Goal: Task Accomplishment & Management: Use online tool/utility

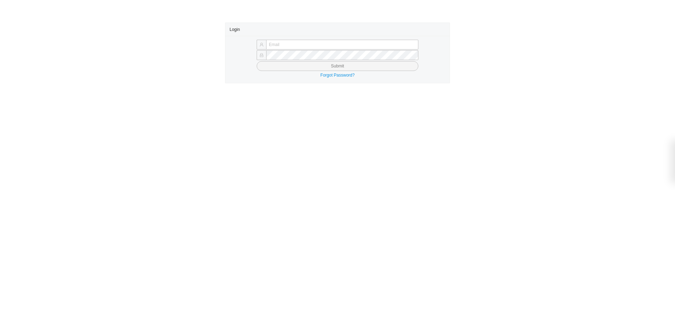
type input "yossi@asbathnj.com"
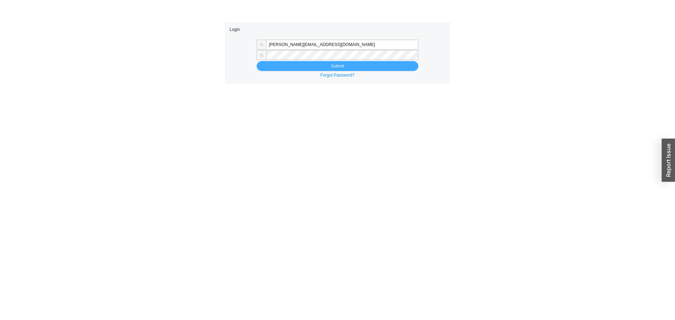
click at [275, 68] on button "Submit" at bounding box center [338, 66] width 162 height 10
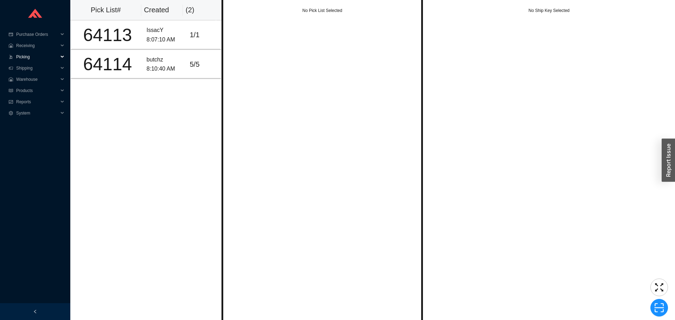
click at [25, 56] on span "Picking" at bounding box center [37, 56] width 42 height 11
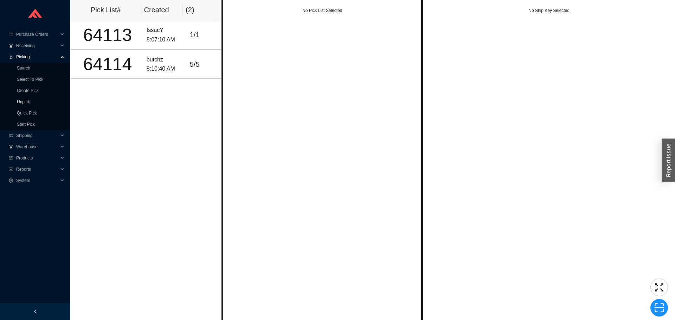
click at [27, 100] on link "Unpick" at bounding box center [23, 102] width 13 height 5
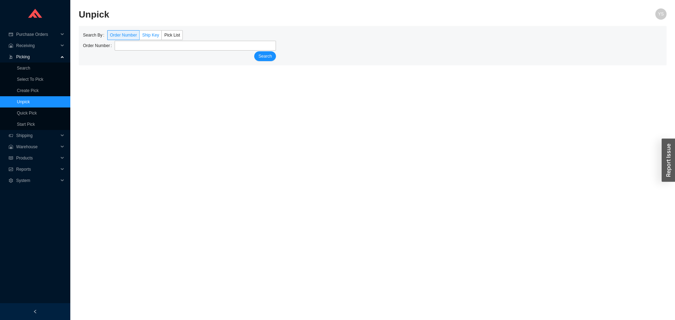
click at [147, 36] on span "Ship Key" at bounding box center [150, 35] width 17 height 5
click at [140, 37] on input "Ship Key" at bounding box center [140, 37] width 0 height 0
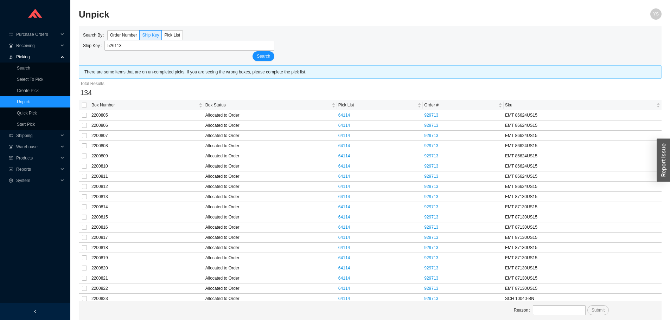
type input "526113"
click at [82, 107] on th at bounding box center [84, 105] width 11 height 10
click at [85, 106] on input "checkbox" at bounding box center [84, 105] width 5 height 5
checkbox input "true"
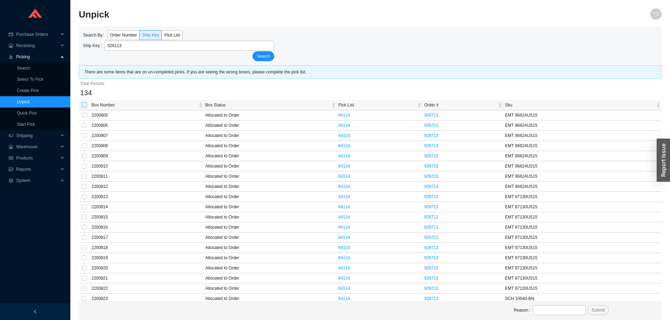
checkbox input "true"
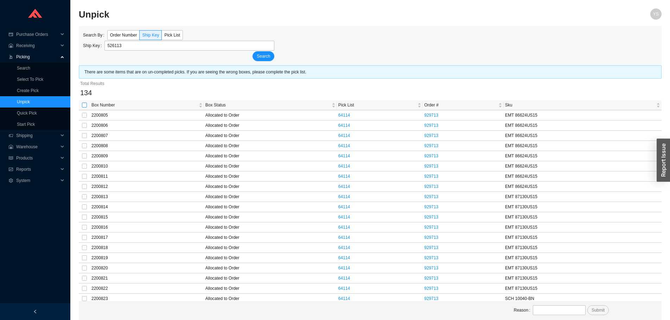
checkbox input "true"
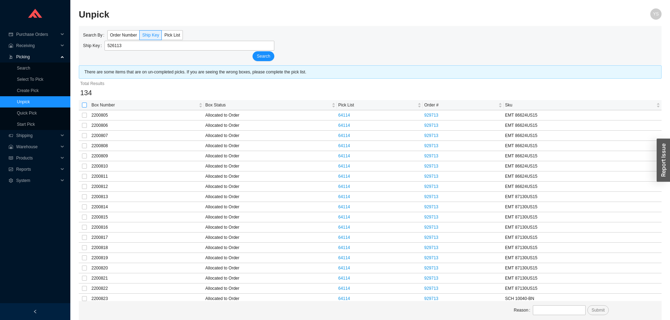
checkbox input "true"
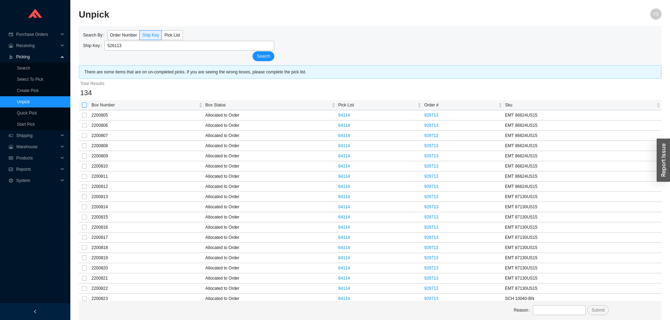
checkbox input "true"
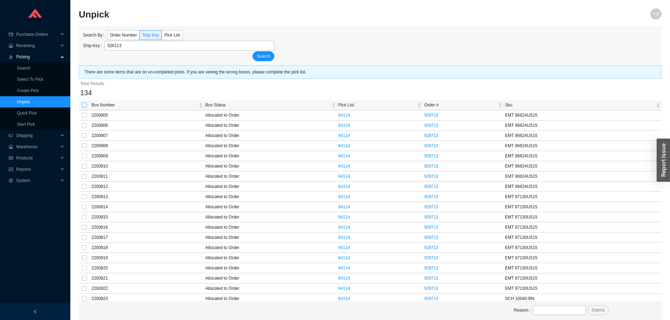
checkbox input "true"
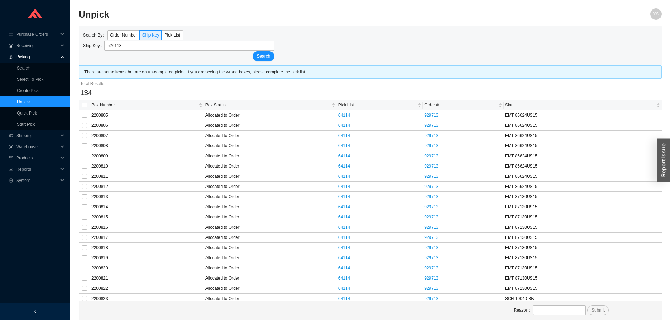
checkbox input "true"
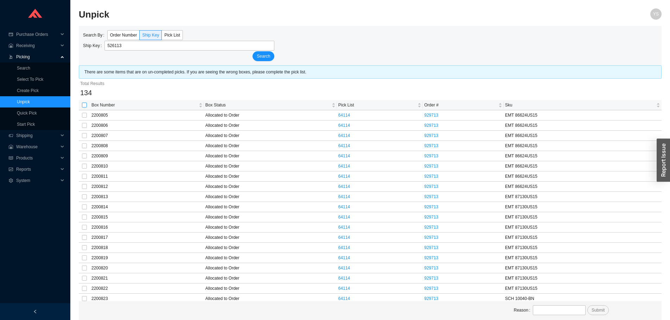
checkbox input "true"
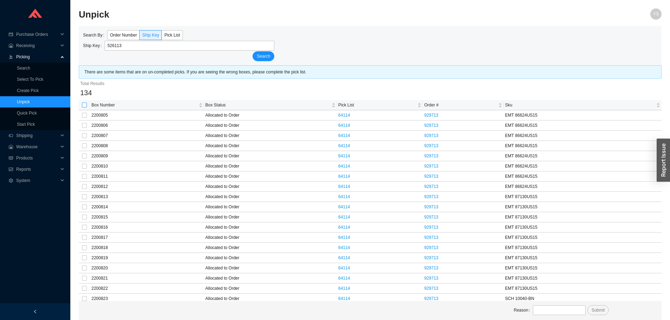
checkbox input "true"
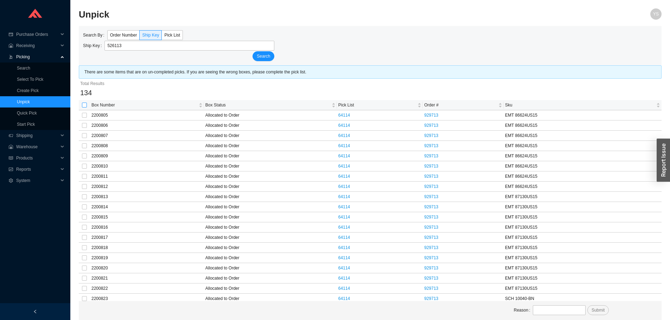
checkbox input "true"
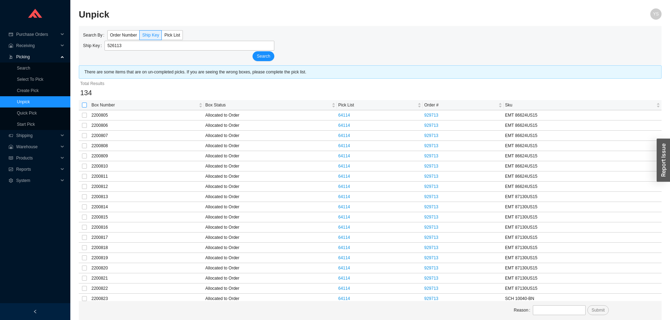
checkbox input "true"
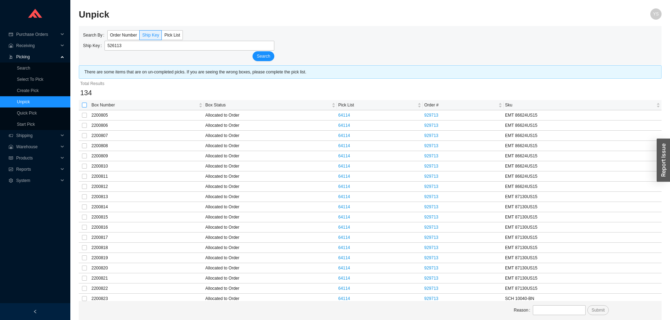
checkbox input "true"
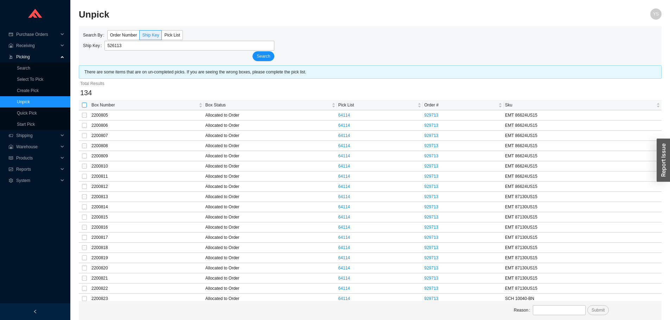
checkbox input "true"
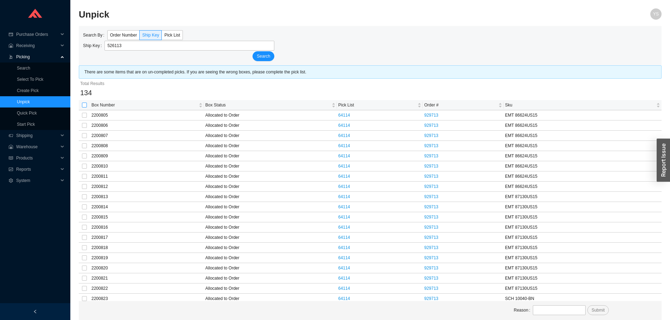
checkbox input "true"
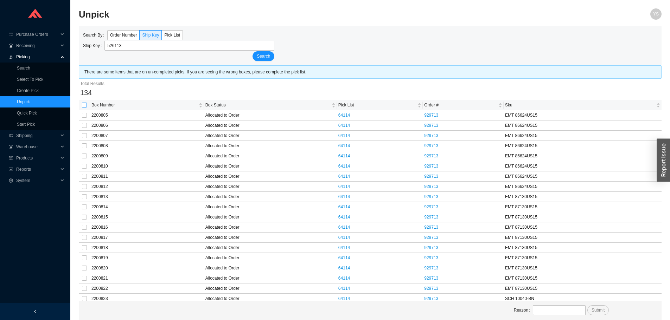
checkbox input "true"
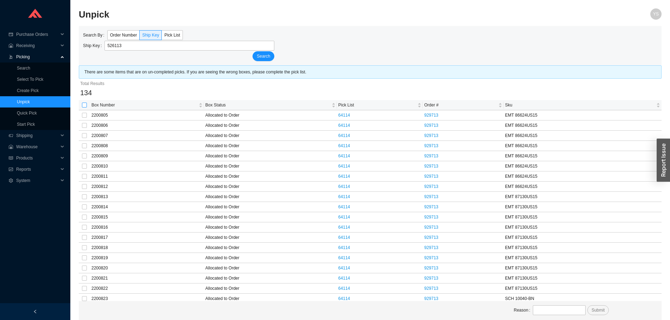
checkbox input "true"
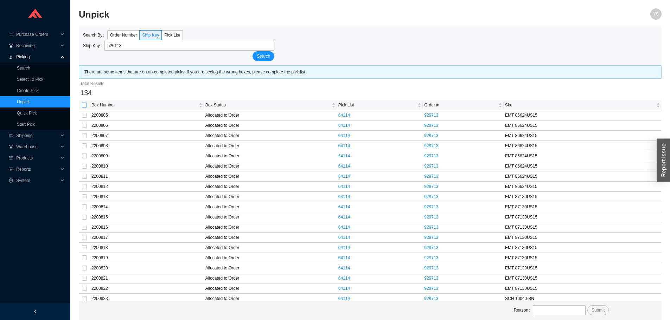
checkbox input "true"
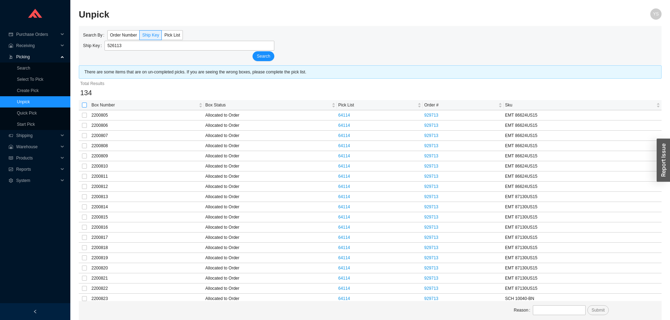
checkbox input "true"
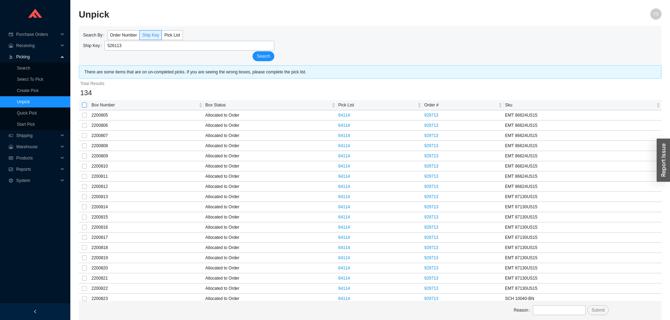
checkbox input "true"
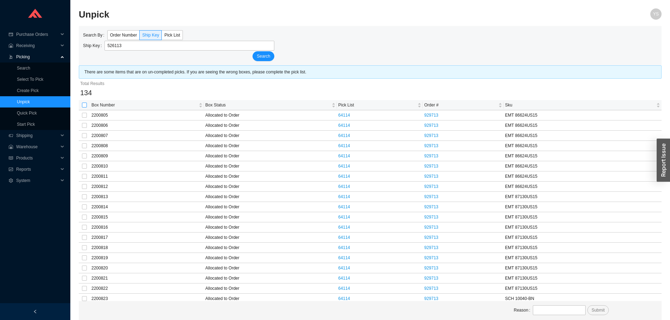
checkbox input "true"
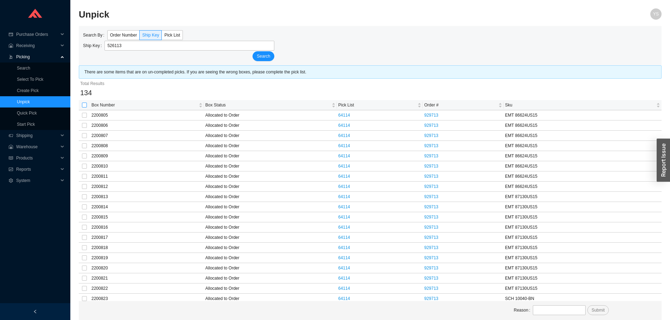
checkbox input "true"
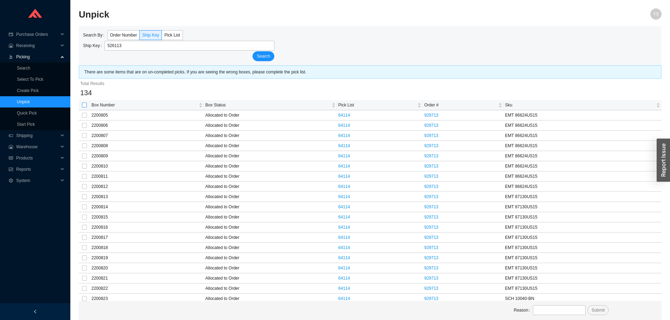
checkbox input "true"
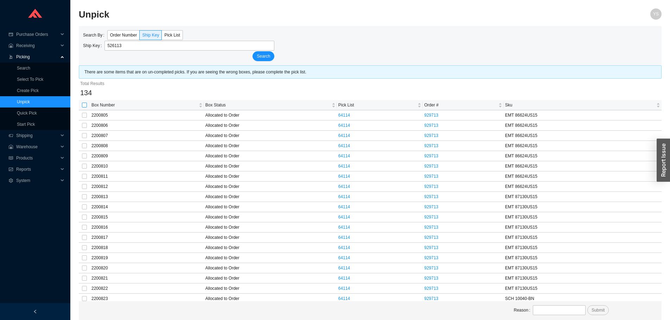
checkbox input "true"
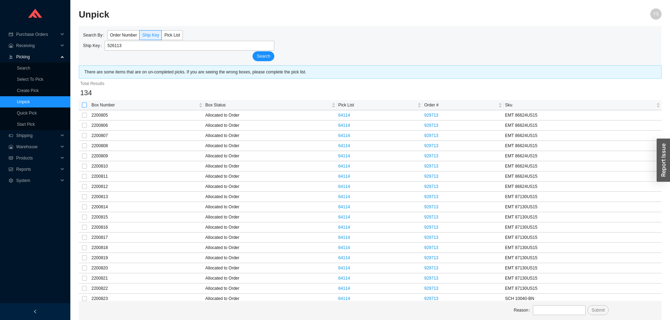
checkbox input "true"
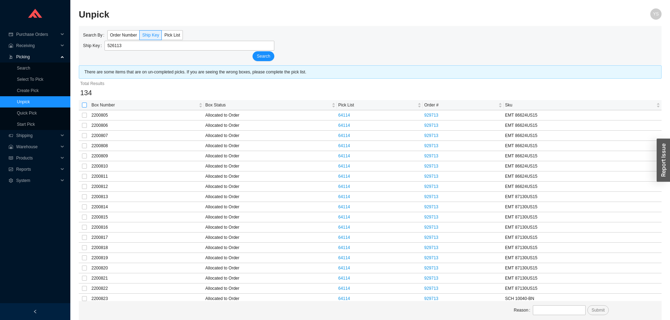
checkbox input "true"
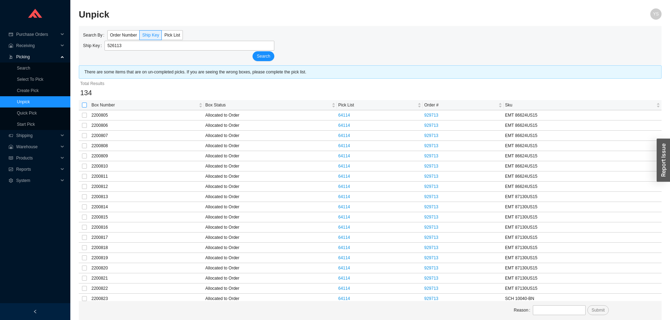
checkbox input "true"
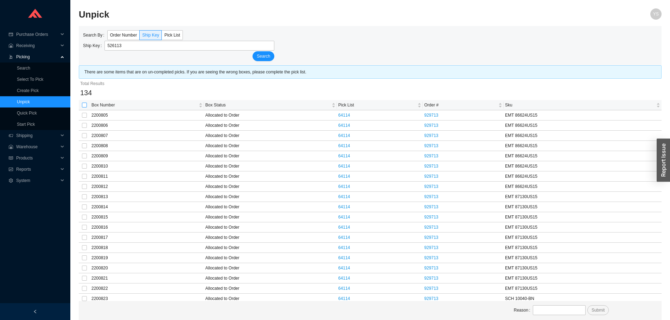
checkbox input "true"
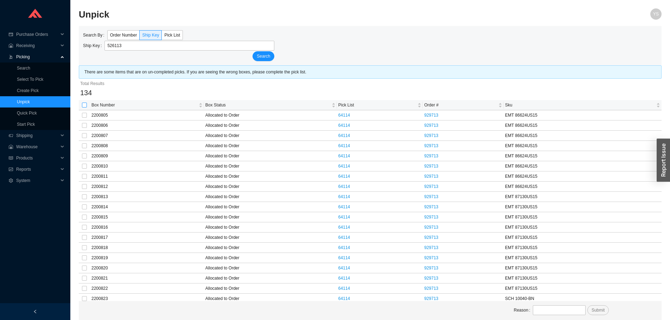
checkbox input "true"
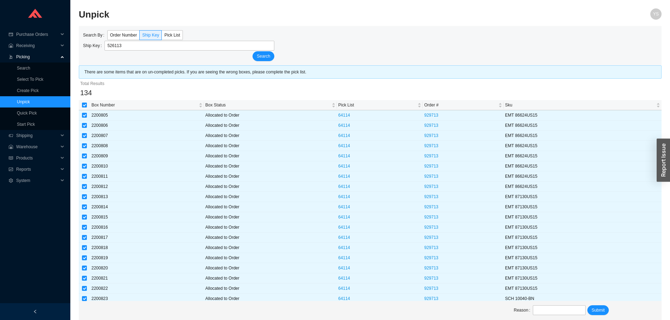
click at [587, 306] on button "Submit" at bounding box center [597, 311] width 21 height 10
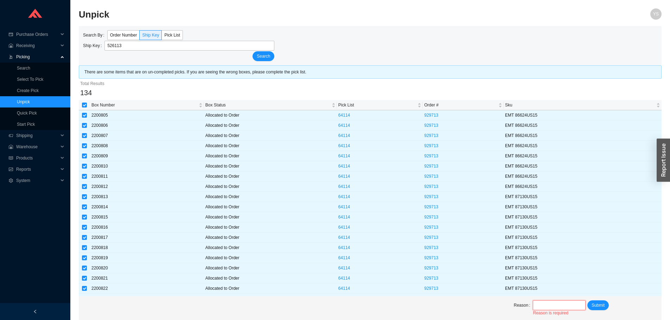
click at [552, 304] on input "text" at bounding box center [559, 306] width 52 height 10
type input "added to a vanity"
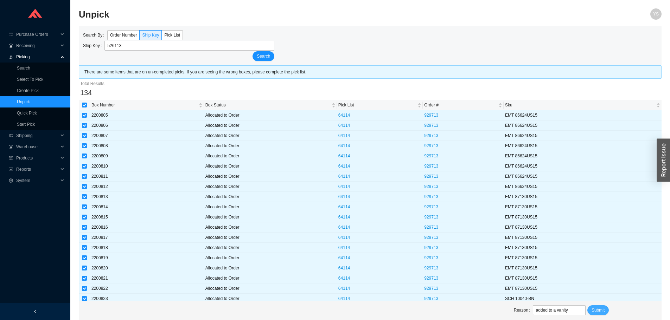
click at [598, 308] on span "Submit" at bounding box center [598, 310] width 13 height 7
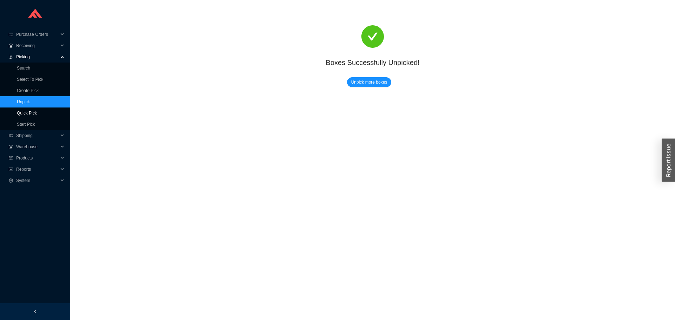
click at [30, 111] on link "Quick Pick" at bounding box center [27, 113] width 20 height 5
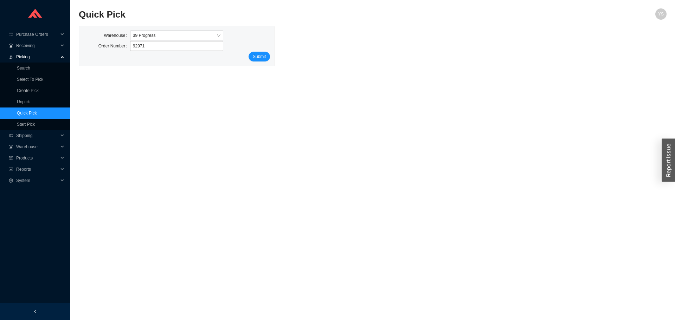
type input "929713"
click button "Submit" at bounding box center [259, 57] width 21 height 10
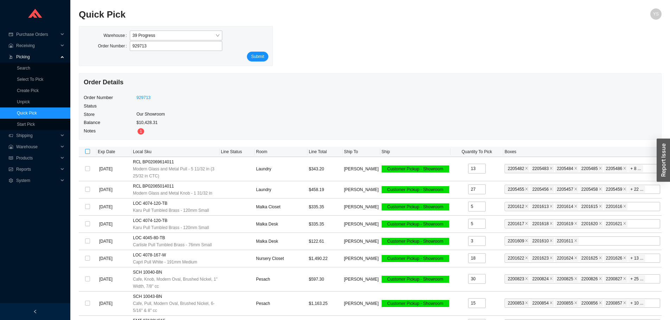
click at [86, 152] on input "checkbox" at bounding box center [87, 151] width 5 height 5
checkbox input "true"
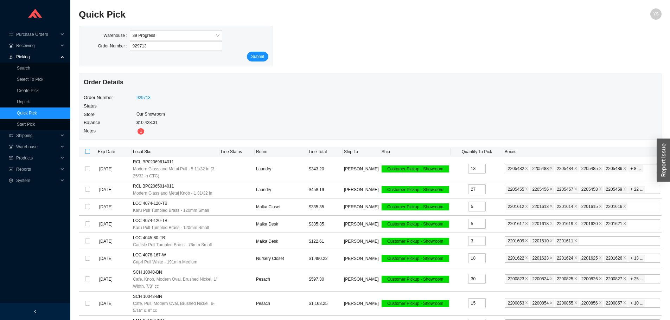
checkbox input "true"
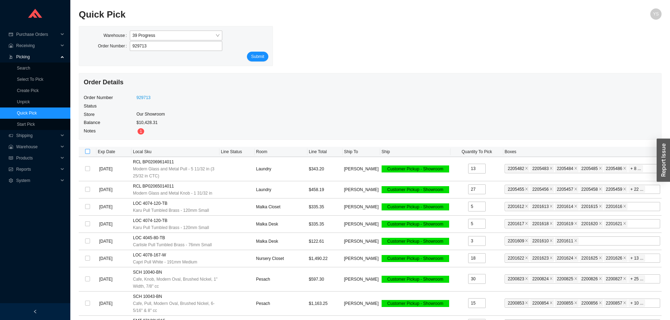
checkbox input "true"
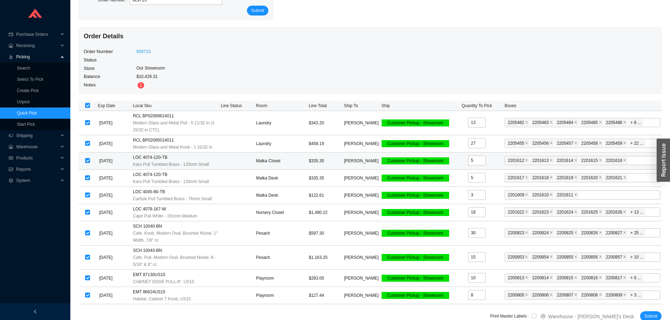
scroll to position [48, 0]
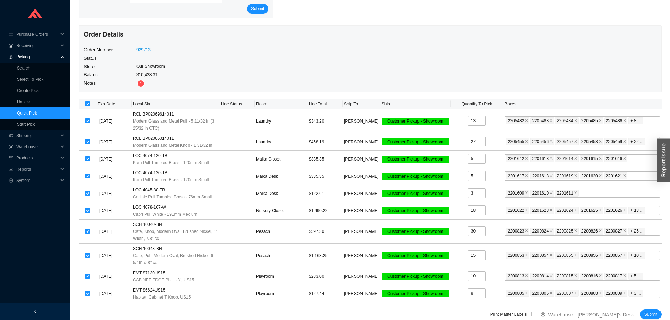
click at [531, 315] on label "Print Master Labels" at bounding box center [510, 315] width 41 height 10
click at [536, 317] on label at bounding box center [533, 314] width 5 height 7
click at [536, 317] on input "checkbox" at bounding box center [533, 314] width 5 height 5
checkbox input "true"
click at [647, 315] on span "Submit" at bounding box center [650, 314] width 13 height 7
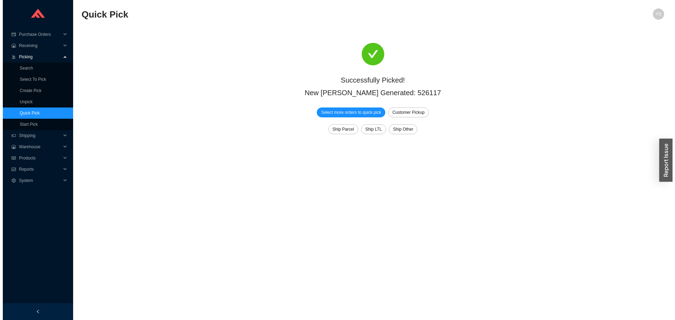
scroll to position [0, 0]
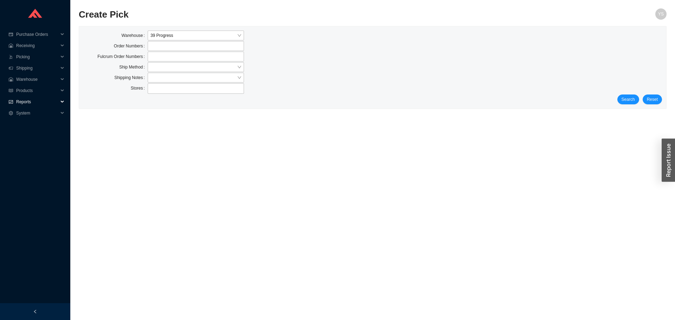
drag, startPoint x: 34, startPoint y: 98, endPoint x: 32, endPoint y: 106, distance: 8.0
click at [34, 98] on span "Reports" at bounding box center [37, 101] width 42 height 11
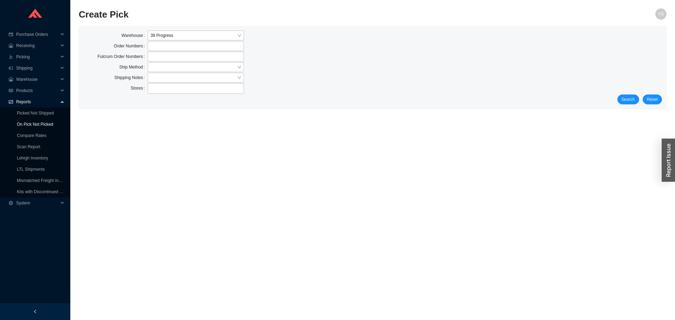
click at [30, 122] on link "On Pick Not Picked" at bounding box center [35, 124] width 36 height 5
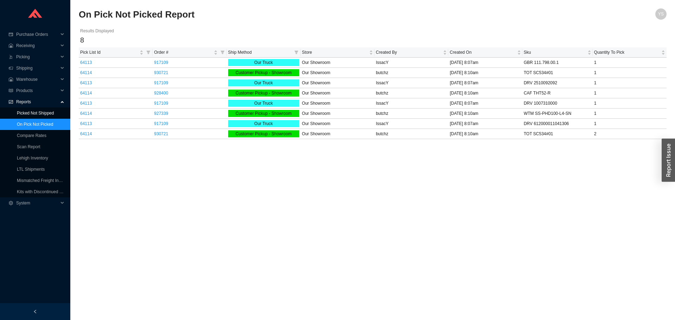
click at [32, 111] on link "Picked Not Shipped" at bounding box center [35, 113] width 37 height 5
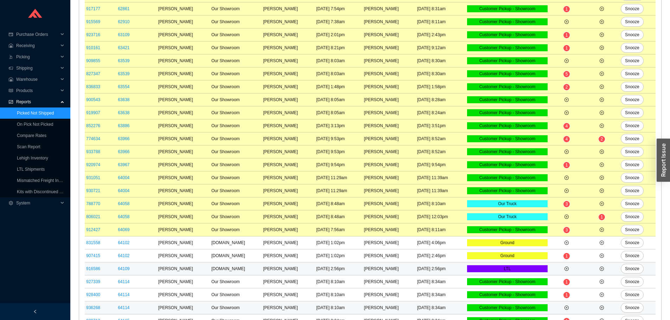
scroll to position [270, 0]
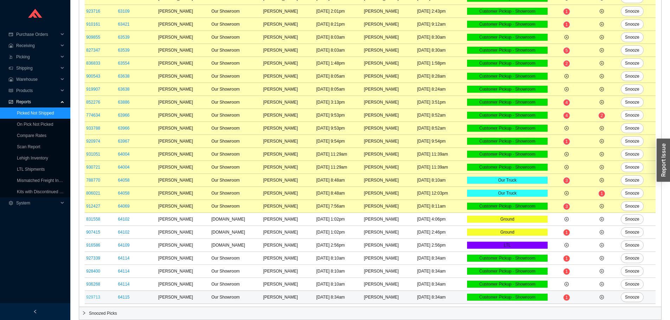
click at [95, 297] on link "929713" at bounding box center [93, 297] width 14 height 5
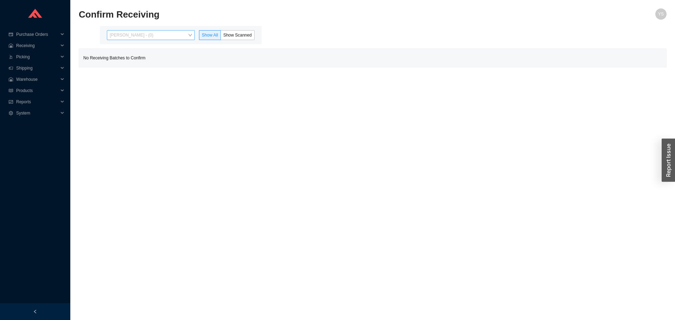
click at [127, 34] on span "[PERSON_NAME] - (0)" at bounding box center [151, 35] width 82 height 9
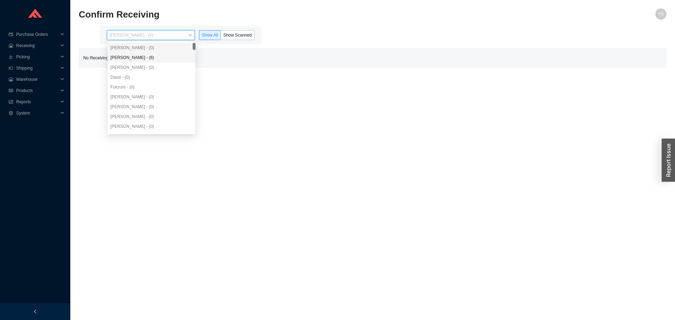
click at [127, 60] on div "[PERSON_NAME] - (6)" at bounding box center [151, 58] width 82 height 6
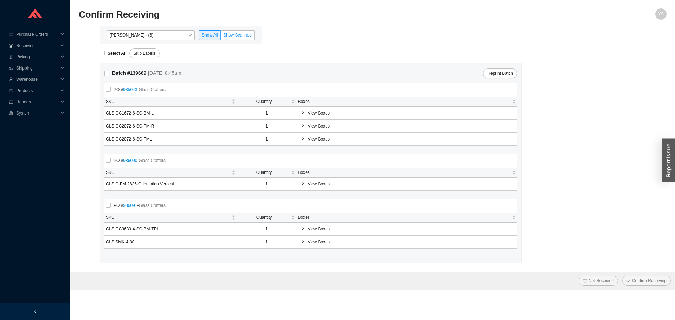
click at [236, 39] on label "Show Scanned" at bounding box center [238, 35] width 34 height 10
click at [221, 37] on input "Show Scanned" at bounding box center [221, 37] width 0 height 0
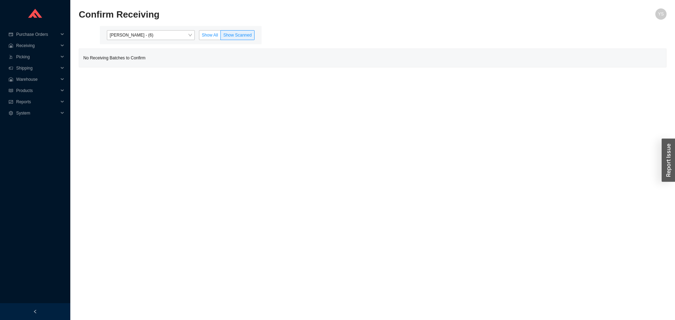
click at [216, 36] on span "Show All" at bounding box center [210, 35] width 16 height 5
click at [199, 37] on input "Show All" at bounding box center [199, 37] width 0 height 0
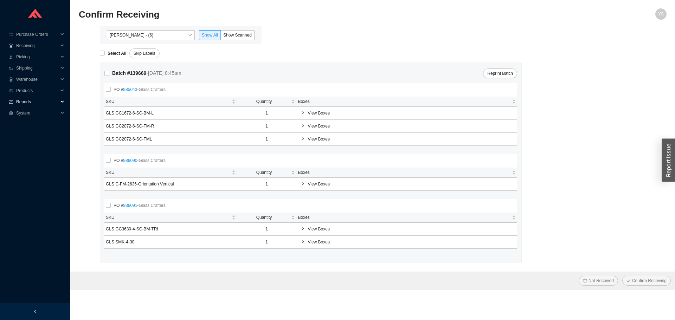
click at [33, 101] on span "Reports" at bounding box center [37, 101] width 42 height 11
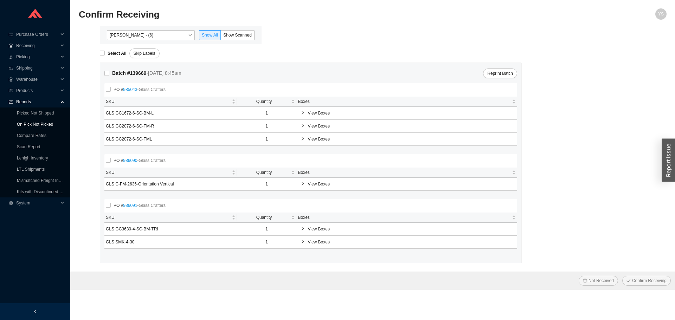
click at [38, 122] on link "On Pick Not Picked" at bounding box center [35, 124] width 36 height 5
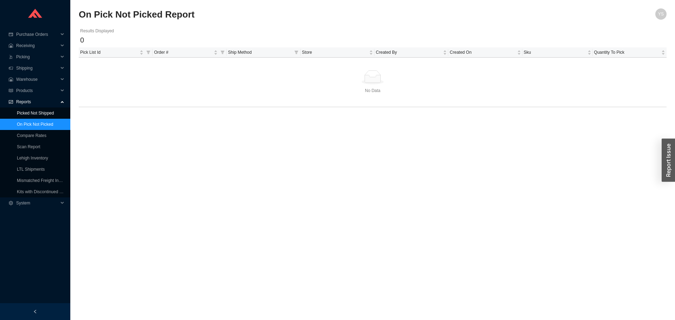
click at [39, 111] on link "Picked Not Shipped" at bounding box center [35, 113] width 37 height 5
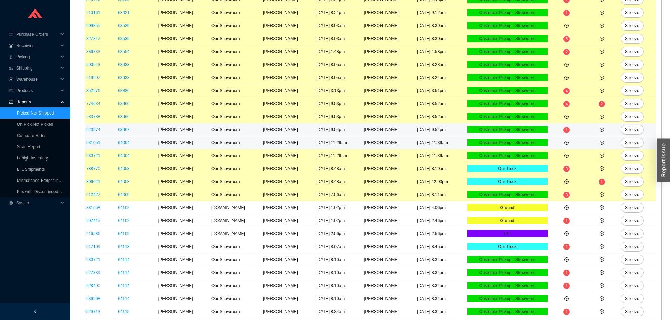
scroll to position [296, 0]
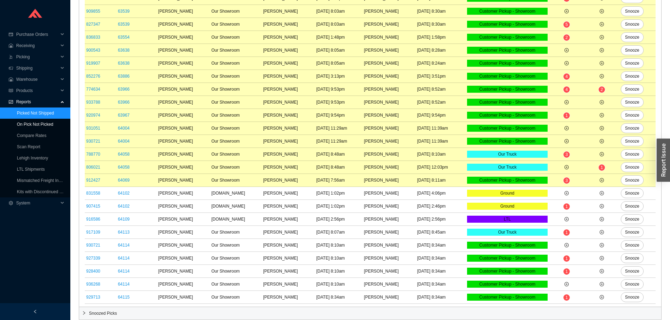
click at [35, 122] on link "On Pick Not Picked" at bounding box center [35, 124] width 36 height 5
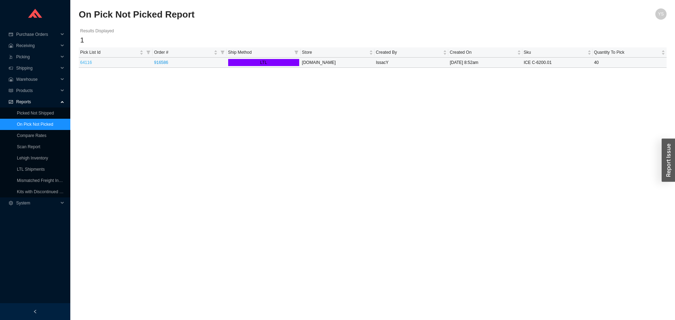
click at [84, 63] on link "64116" at bounding box center [86, 62] width 12 height 5
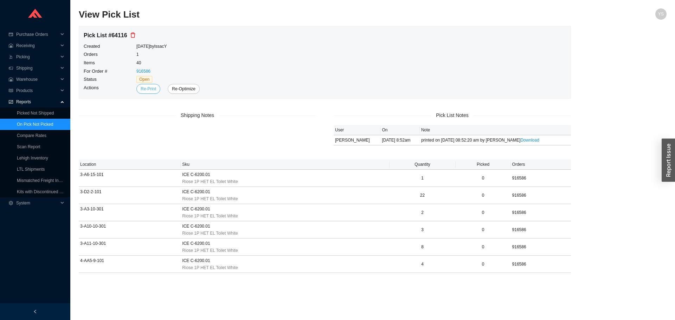
click at [155, 88] on span "Re-Print" at bounding box center [148, 88] width 15 height 7
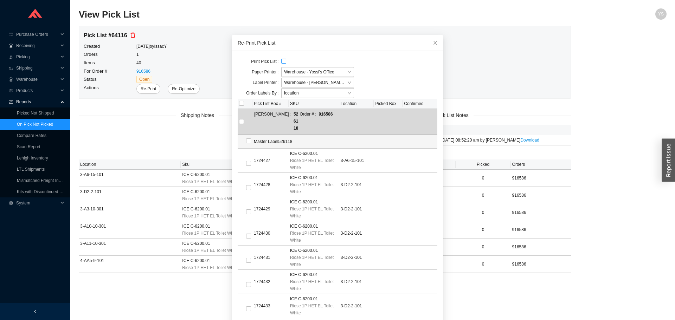
click at [281, 59] on input "checkbox" at bounding box center [283, 61] width 5 height 5
checkbox input "true"
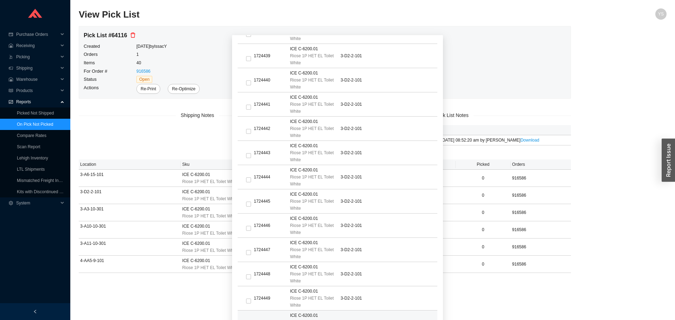
scroll to position [457, 0]
